Goal: Information Seeking & Learning: Learn about a topic

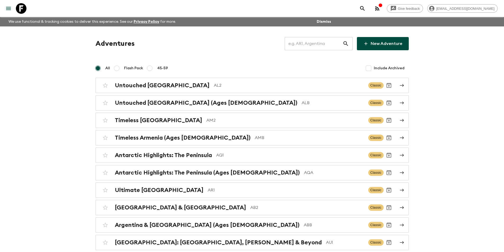
click at [299, 43] on input "text" at bounding box center [314, 43] width 58 height 15
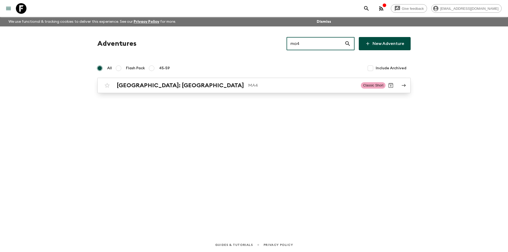
type input "ma4"
click at [229, 79] on link "[GEOGRAPHIC_DATA]: [GEOGRAPHIC_DATA] MA4 Classic Short" at bounding box center [253, 85] width 313 height 15
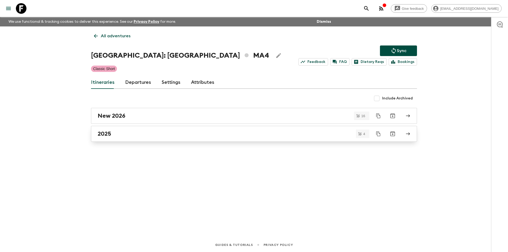
click at [249, 133] on div "2025" at bounding box center [249, 133] width 303 height 7
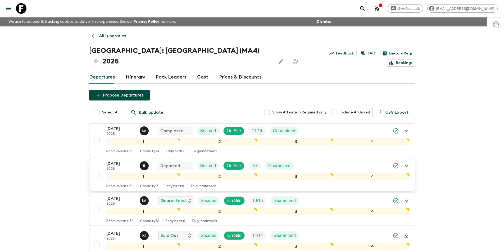
click at [121, 161] on p "[DATE]" at bounding box center [120, 164] width 29 height 6
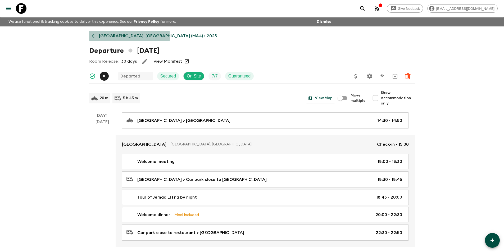
click at [102, 37] on p "[GEOGRAPHIC_DATA]: [GEOGRAPHIC_DATA] (MA4) • 2025" at bounding box center [158, 36] width 118 height 6
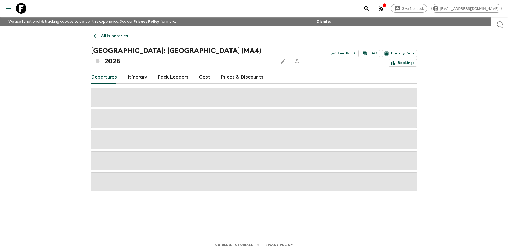
click at [196, 72] on div "Departures Itinerary Pack Leaders Cost Prices & Discounts" at bounding box center [254, 77] width 326 height 13
click at [200, 72] on link "Cost" at bounding box center [204, 77] width 11 height 13
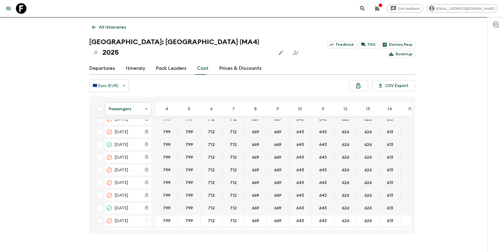
scroll to position [214, 0]
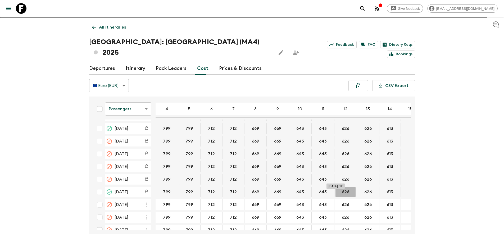
click at [340, 187] on button "626" at bounding box center [346, 192] width 20 height 11
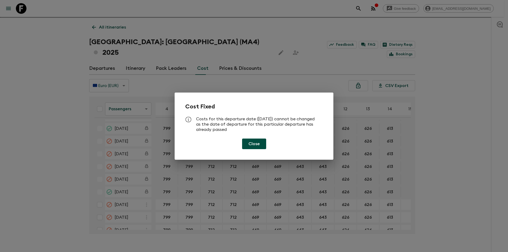
click at [433, 127] on div "Cost Fixed Costs for this departure date ([DATE]) cannot be changed as the date…" at bounding box center [254, 126] width 508 height 252
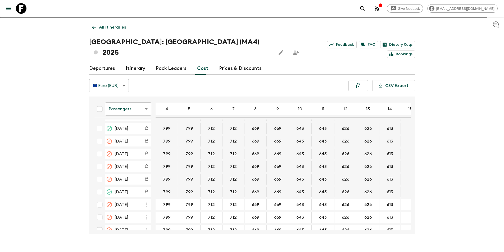
click at [129, 94] on body "Give feedback [EMAIL_ADDRESS][DOMAIN_NAME] We use functional & tracking cookies…" at bounding box center [252, 127] width 504 height 272
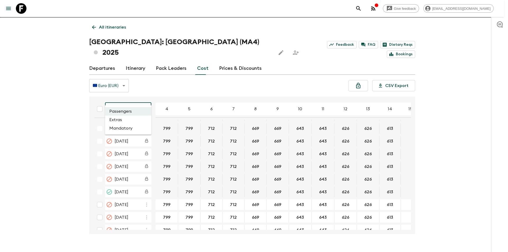
click at [124, 123] on li "Extras" at bounding box center [128, 120] width 46 height 8
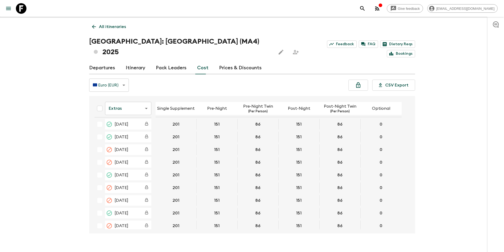
scroll to position [258, 0]
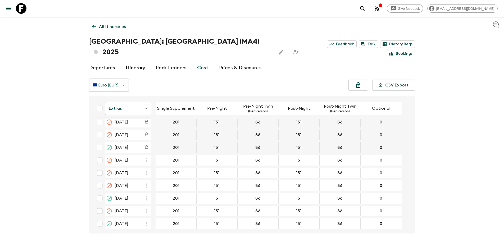
click at [27, 9] on link at bounding box center [21, 8] width 15 height 15
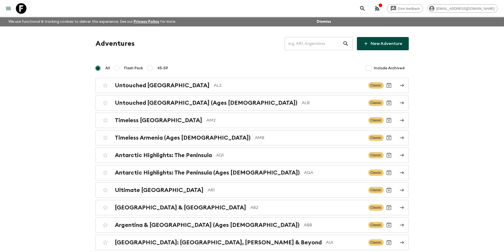
click at [306, 44] on input "text" at bounding box center [314, 43] width 58 height 15
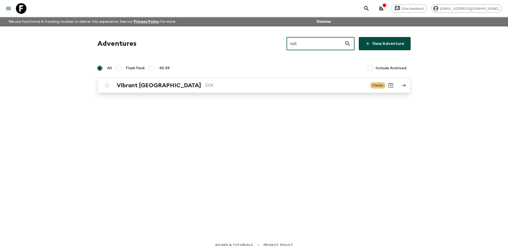
type input "co1"
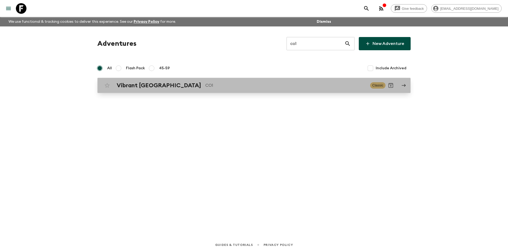
click at [253, 87] on p "CO1" at bounding box center [285, 85] width 161 height 6
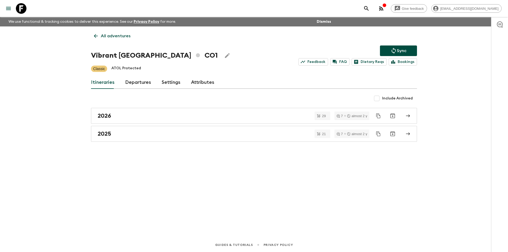
click at [97, 55] on h1 "Vibrant Colombia CO1" at bounding box center [154, 55] width 127 height 11
copy h1 "Vibrant"
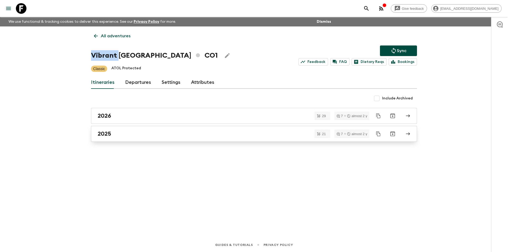
click at [145, 134] on div "2025" at bounding box center [249, 133] width 303 height 7
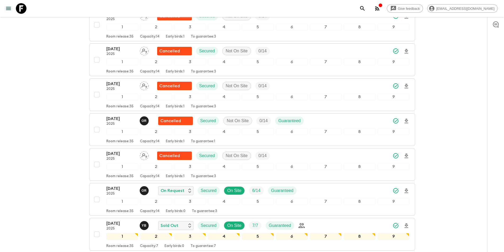
scroll to position [243, 0]
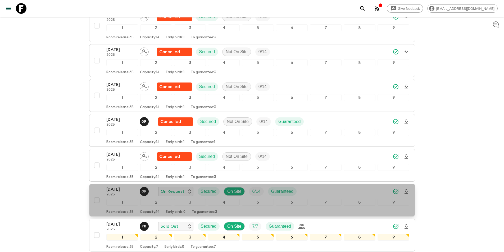
click at [118, 196] on p "2025" at bounding box center [120, 195] width 29 height 4
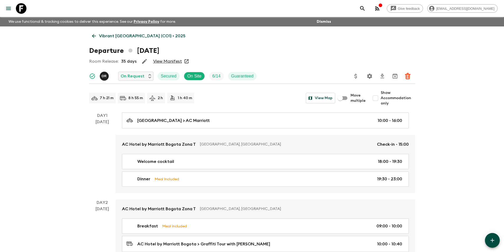
click at [98, 38] on link "Vibrant [GEOGRAPHIC_DATA] (CO1) • 2025" at bounding box center [138, 36] width 99 height 11
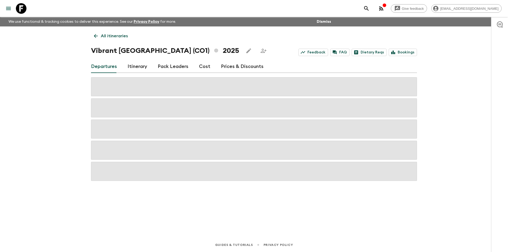
click at [204, 71] on link "Cost" at bounding box center [204, 66] width 11 height 13
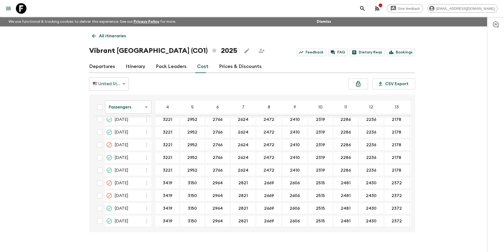
scroll to position [277, 0]
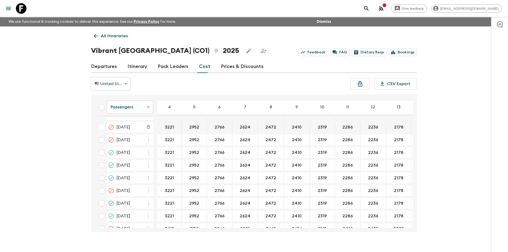
click at [132, 107] on body "Give feedback [EMAIL_ADDRESS][DOMAIN_NAME] We use functional & tracking cookies…" at bounding box center [254, 130] width 508 height 261
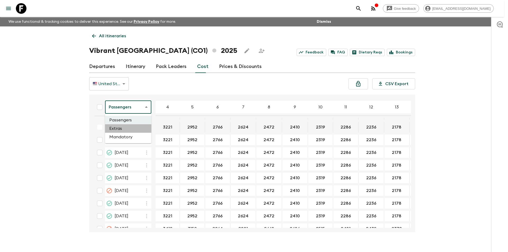
click at [125, 127] on li "Extras" at bounding box center [128, 128] width 46 height 8
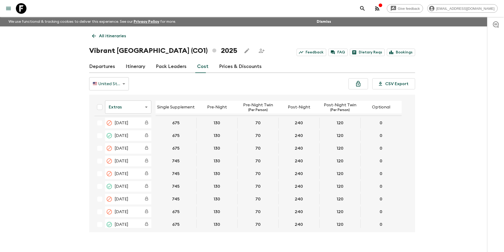
scroll to position [258, 0]
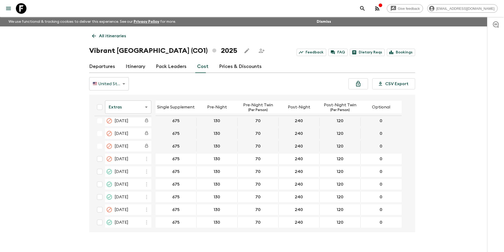
click at [137, 175] on div "[DATE]" at bounding box center [133, 171] width 37 height 9
click at [134, 113] on body "Give feedback [EMAIL_ADDRESS][DOMAIN_NAME] We use functional & tracking cookies…" at bounding box center [254, 130] width 508 height 261
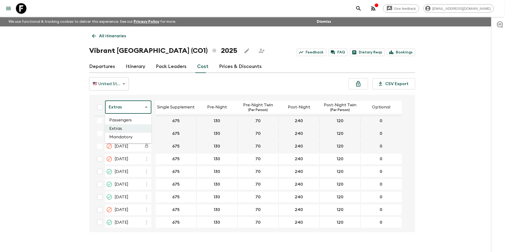
click at [131, 134] on li "Mandatory" at bounding box center [128, 137] width 46 height 8
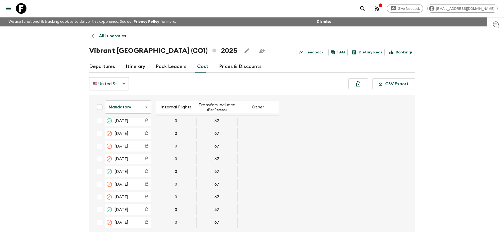
scroll to position [261, 0]
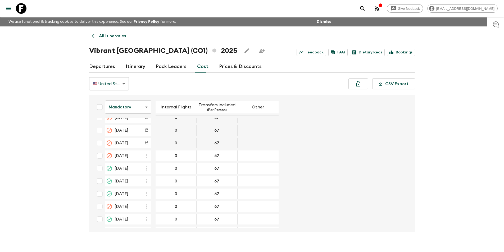
click at [23, 8] on icon at bounding box center [21, 8] width 11 height 11
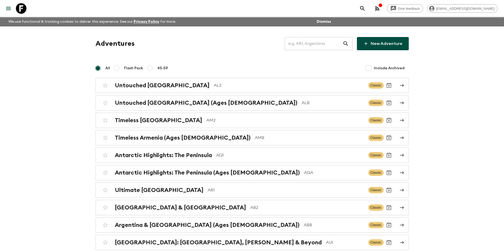
click at [322, 43] on input "text" at bounding box center [314, 43] width 58 height 15
click at [292, 41] on input "text" at bounding box center [314, 43] width 58 height 15
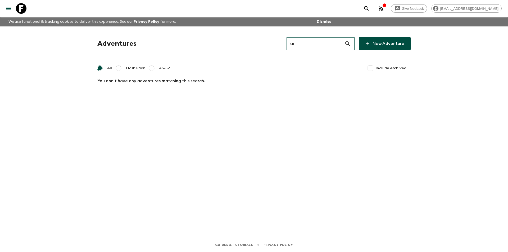
type input "a"
type input "AR1"
click at [315, 72] on div "All Flash Pack 45-59 Include Archived" at bounding box center [253, 68] width 313 height 11
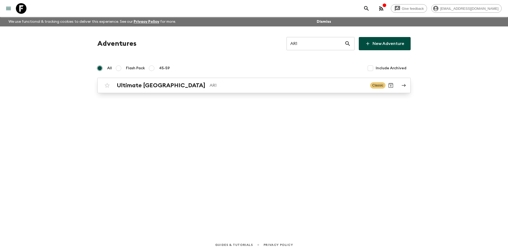
drag, startPoint x: 308, startPoint y: 75, endPoint x: 300, endPoint y: 84, distance: 12.2
click at [300, 84] on div "Adventures AR1 ​ New Adventure All Flash Pack 45-59 Include Archived Ultimate A…" at bounding box center [254, 65] width 326 height 56
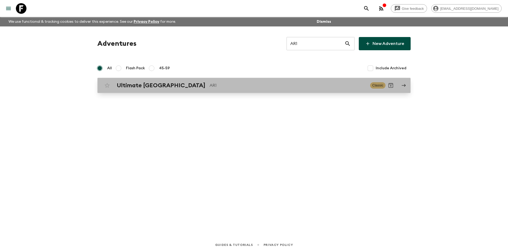
click at [300, 84] on p "AR1" at bounding box center [288, 85] width 156 height 6
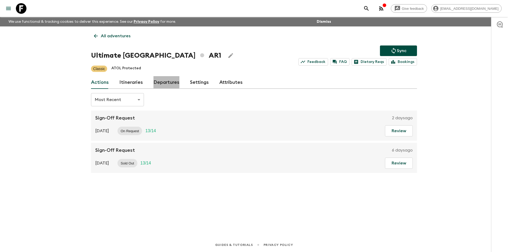
click at [163, 82] on link "Departures" at bounding box center [167, 82] width 26 height 13
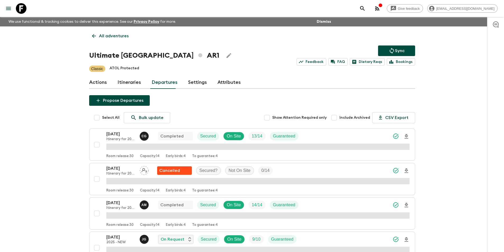
click at [131, 83] on link "Itineraries" at bounding box center [130, 82] width 24 height 13
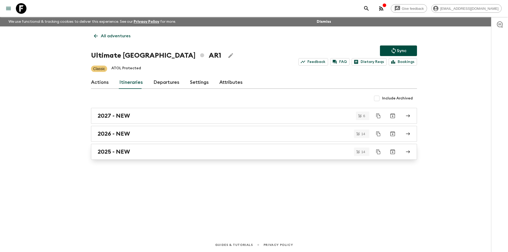
click at [152, 154] on div "2025 - NEW" at bounding box center [249, 151] width 303 height 7
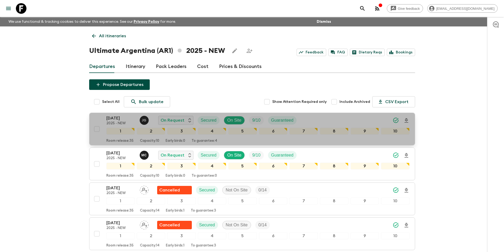
click at [119, 119] on p "[DATE]" at bounding box center [120, 118] width 29 height 6
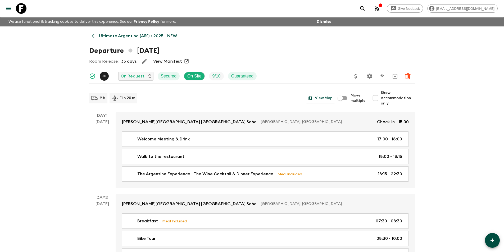
drag, startPoint x: 174, startPoint y: 61, endPoint x: 177, endPoint y: 62, distance: 3.7
click at [177, 62] on link "View Manifest" at bounding box center [167, 61] width 29 height 5
click at [95, 36] on icon at bounding box center [94, 36] width 6 height 6
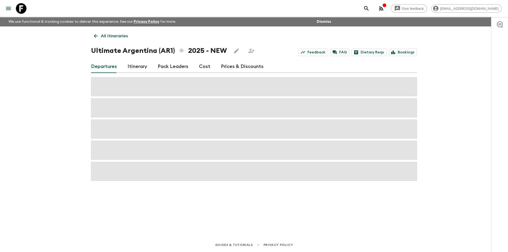
click at [204, 69] on link "Cost" at bounding box center [204, 66] width 11 height 13
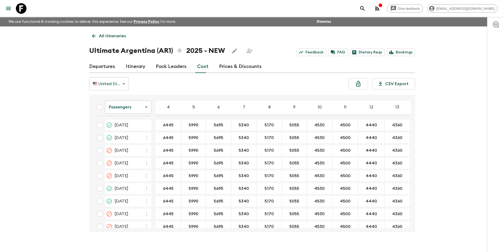
click at [134, 106] on body "Give feedback [EMAIL_ADDRESS][DOMAIN_NAME] We use functional & tracking cookies…" at bounding box center [252, 130] width 504 height 261
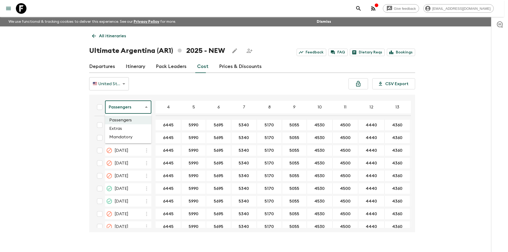
click at [130, 129] on li "Extras" at bounding box center [128, 128] width 46 height 8
